Goal: Navigation & Orientation: Find specific page/section

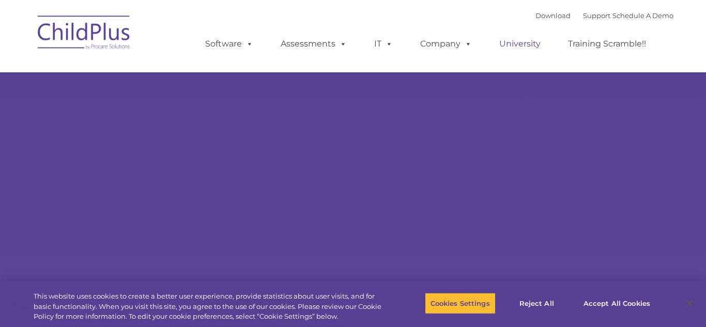
type input ""
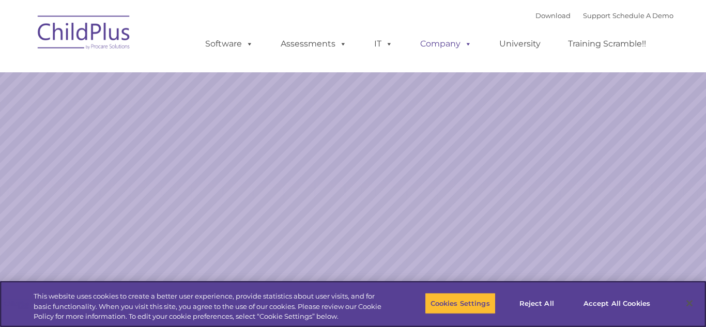
select select "MEDIUM"
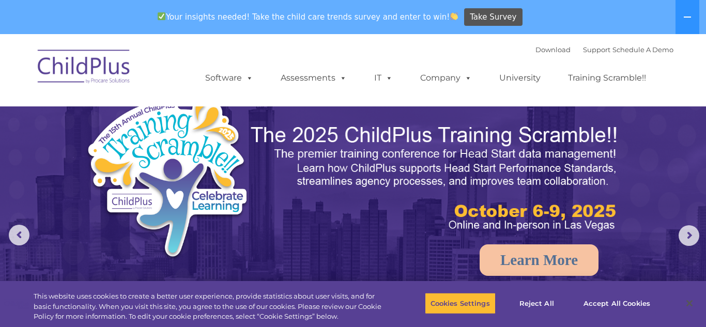
click at [82, 62] on img at bounding box center [84, 68] width 103 height 52
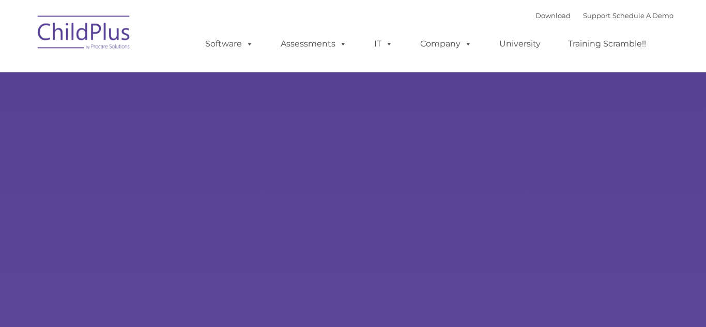
click at [686, 27] on nav "Download Support | Schedule A Demo Search for: Search MENU MENU Software ChildP…" at bounding box center [353, 36] width 706 height 72
type input ""
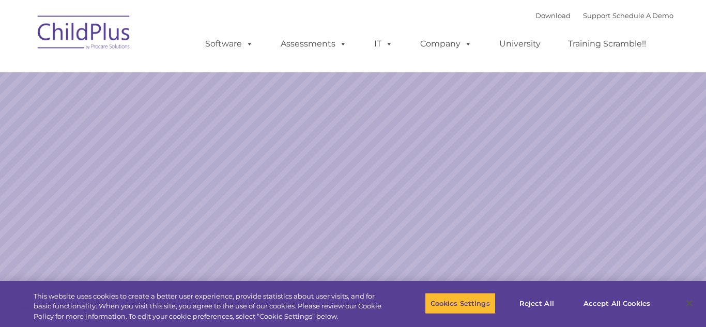
select select "MEDIUM"
